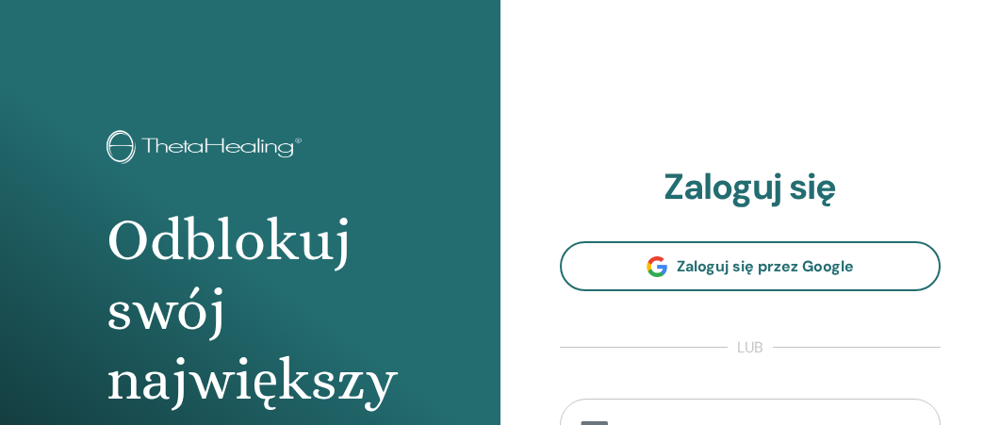
scroll to position [8, 0]
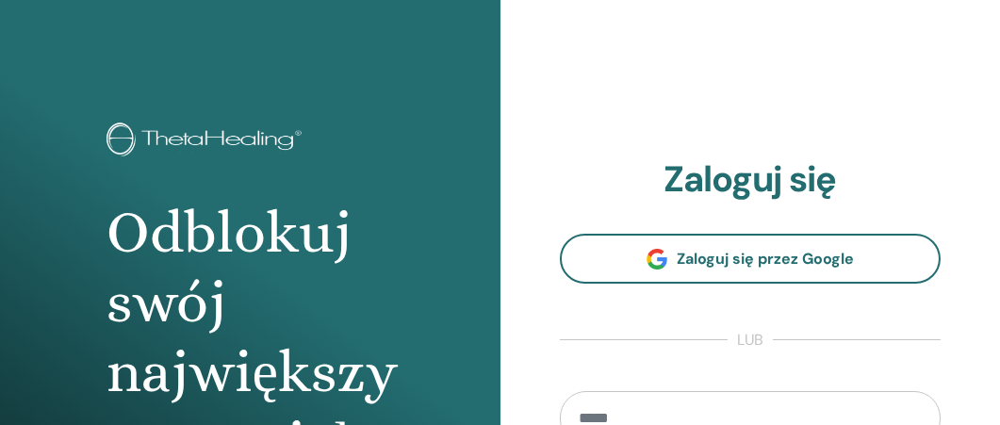
type input "**********"
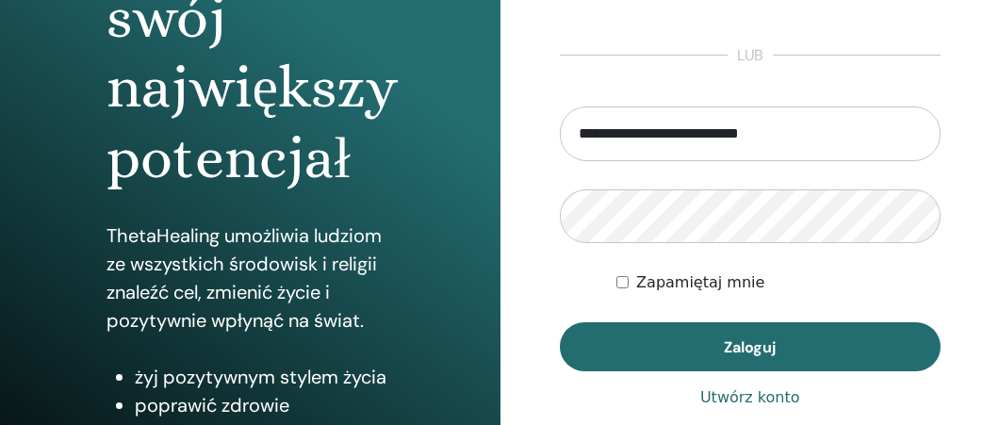
scroll to position [309, 0]
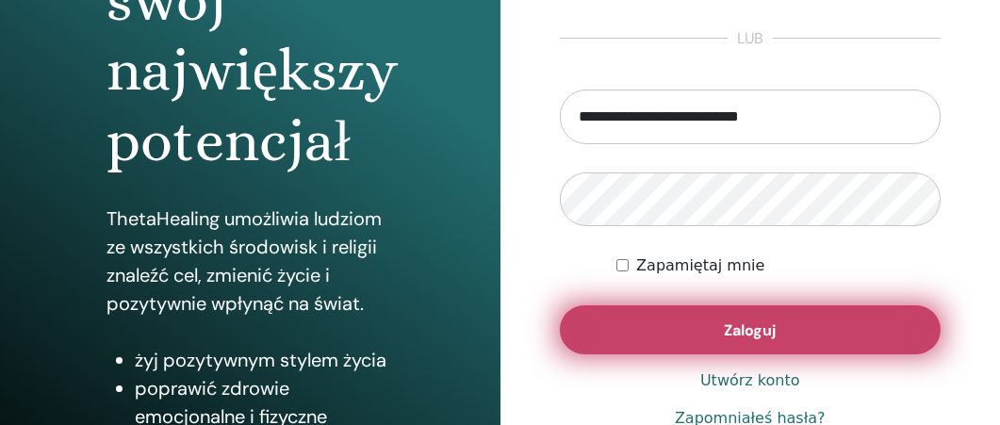
click at [783, 329] on button "Zaloguj" at bounding box center [751, 329] width 382 height 49
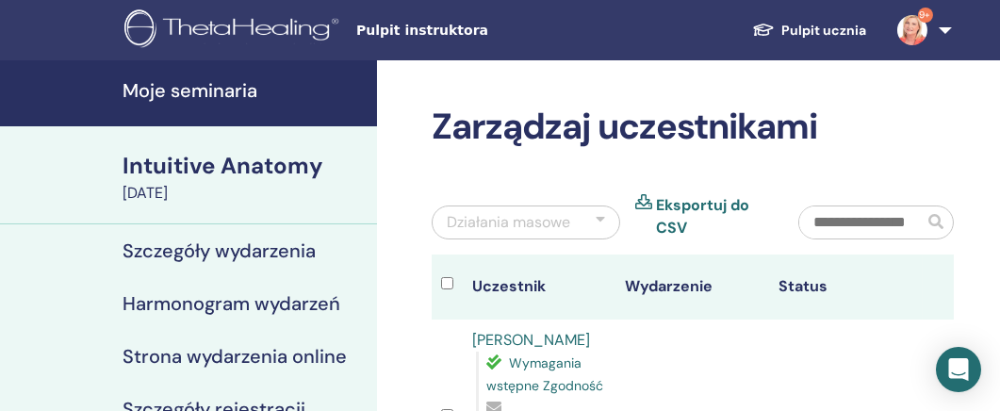
click at [187, 94] on h4 "Moje seminaria" at bounding box center [244, 90] width 243 height 23
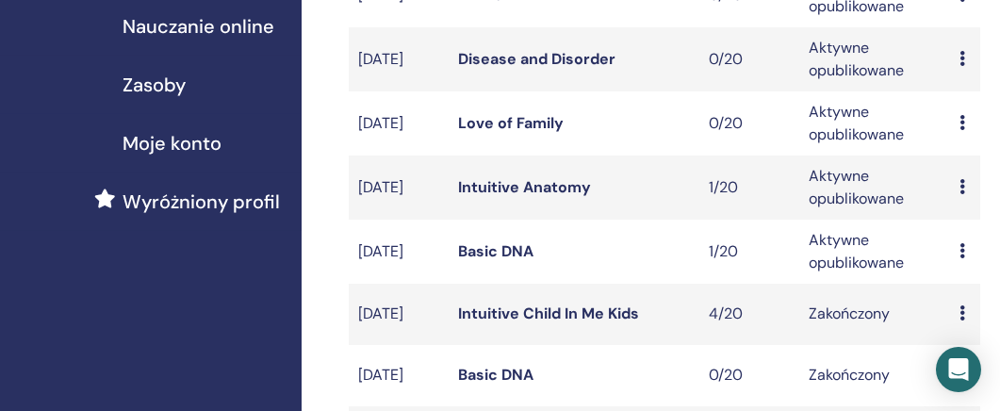
scroll to position [387, 0]
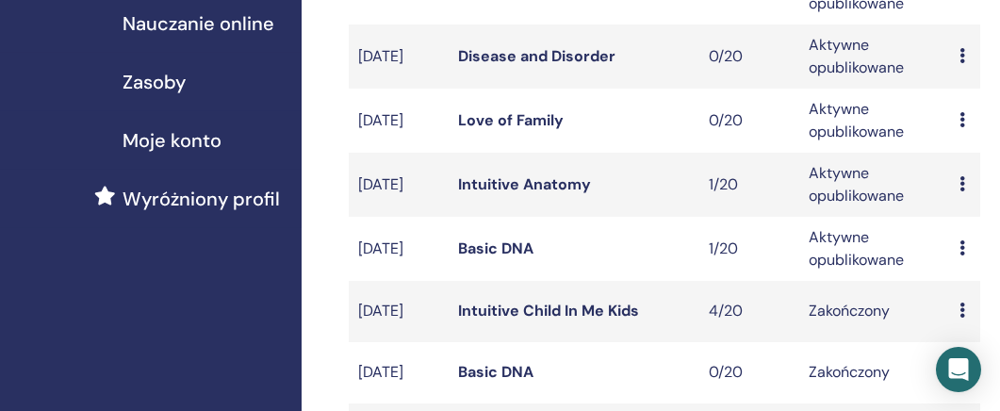
click at [488, 258] on link "Basic DNA" at bounding box center [495, 249] width 75 height 20
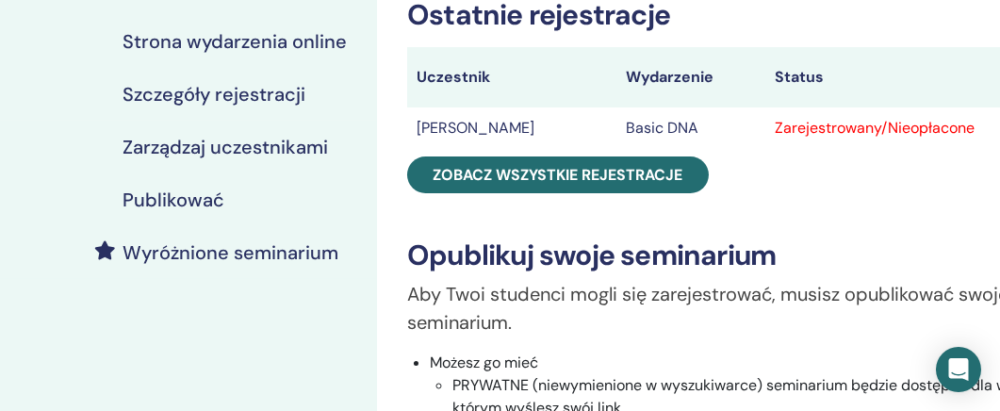
scroll to position [318, 0]
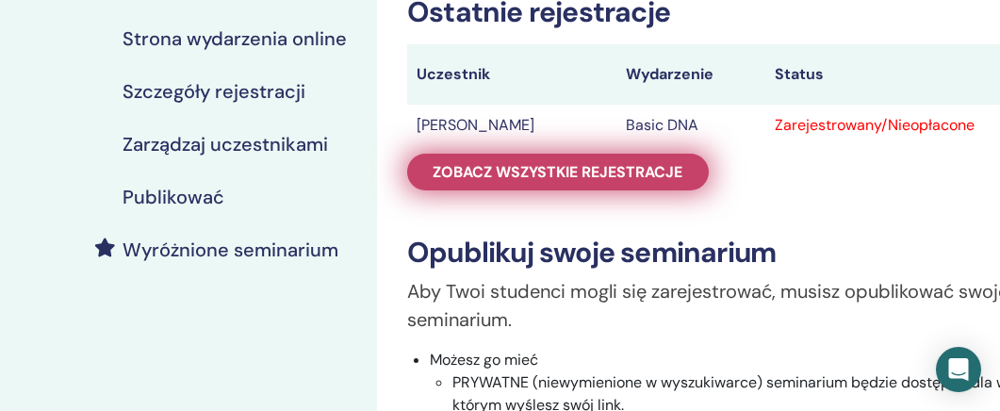
click at [634, 167] on span "Zobacz wszystkie rejestracje" at bounding box center [559, 172] width 250 height 20
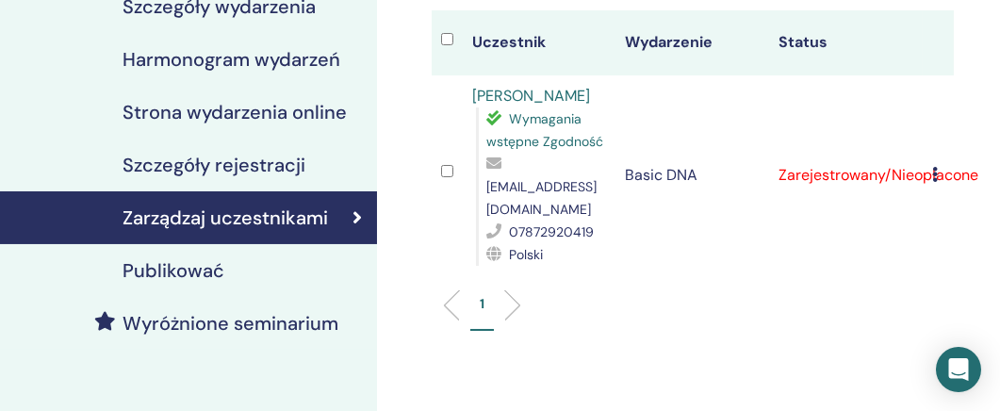
scroll to position [242, 0]
